Goal: Task Accomplishment & Management: Manage account settings

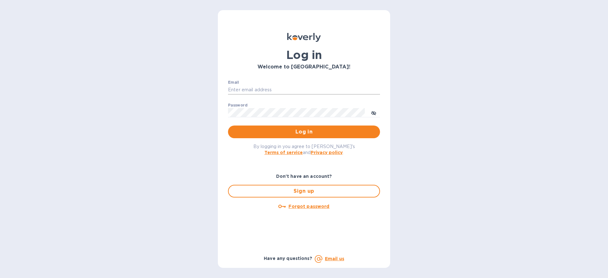
click at [274, 86] on input "Email" at bounding box center [304, 90] width 152 height 10
click at [271, 89] on input "Email" at bounding box center [304, 90] width 152 height 10
click at [232, 89] on input "Email" at bounding box center [304, 90] width 152 height 10
type input "[EMAIL_ADDRESS][DOMAIN_NAME]"
click at [228, 125] on button "Log in" at bounding box center [304, 131] width 152 height 13
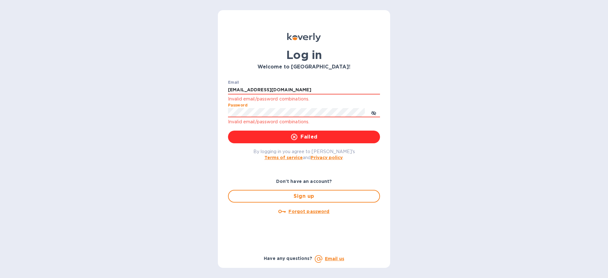
click at [186, 101] on div "Log in Welcome to [GEOGRAPHIC_DATA]! Email [EMAIL_ADDRESS][DOMAIN_NAME] Invalid…" at bounding box center [304, 139] width 608 height 278
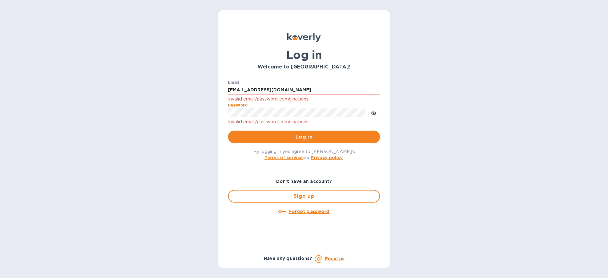
click at [228, 130] on button "Log in" at bounding box center [304, 136] width 152 height 13
click at [310, 104] on div "Password Invalid email/password combinations." at bounding box center [304, 114] width 152 height 23
click at [228, 130] on button "Log in" at bounding box center [304, 136] width 152 height 13
